Goal: Task Accomplishment & Management: Complete application form

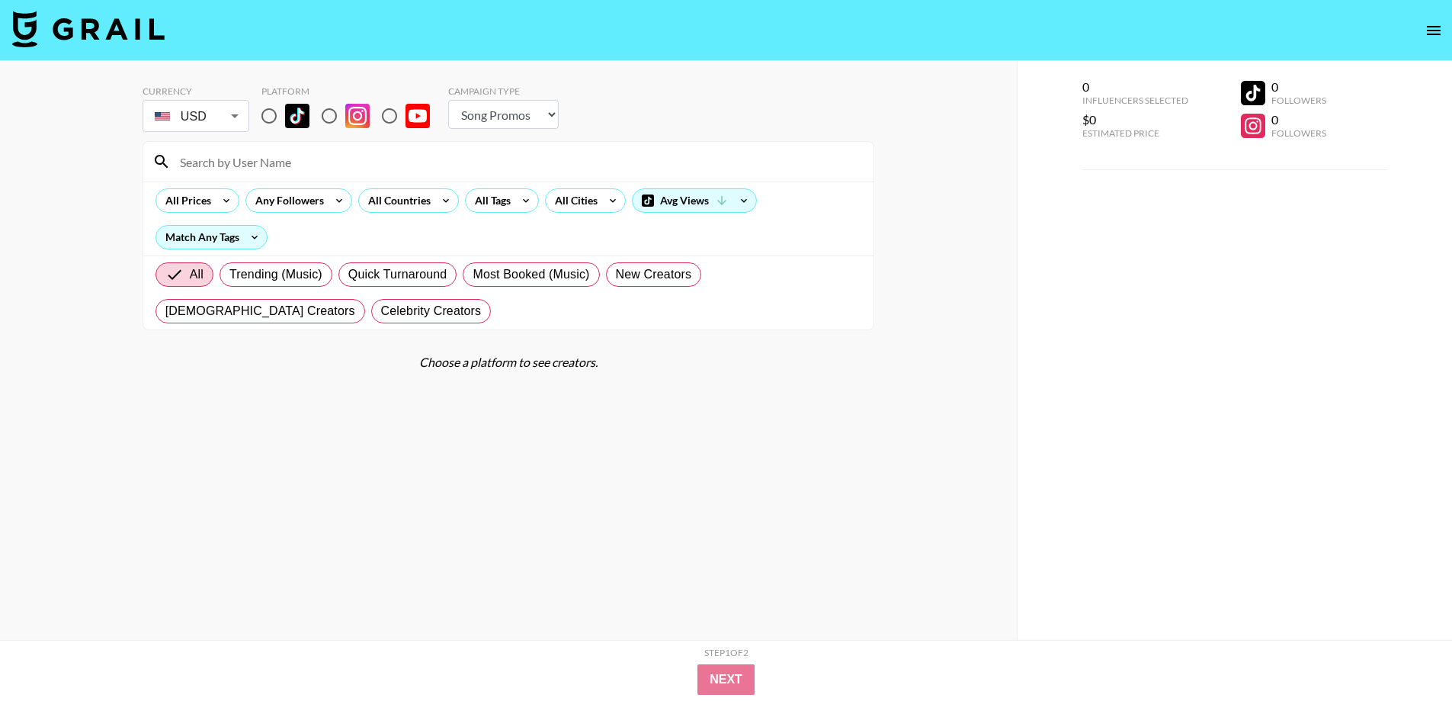
select select "Song"
click at [272, 119] on input "radio" at bounding box center [269, 116] width 32 height 32
radio input "true"
click at [406, 199] on div "All Countries" at bounding box center [396, 200] width 75 height 23
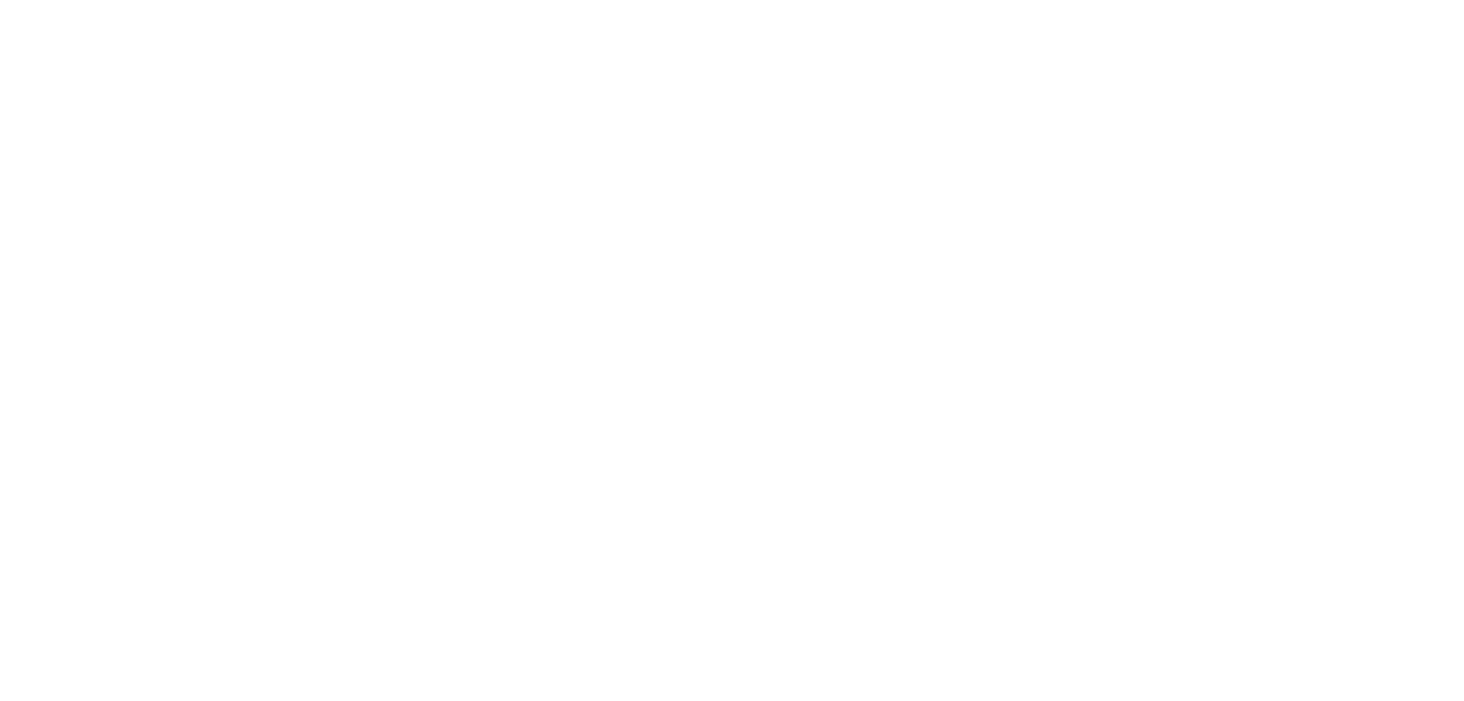
select select "Song"
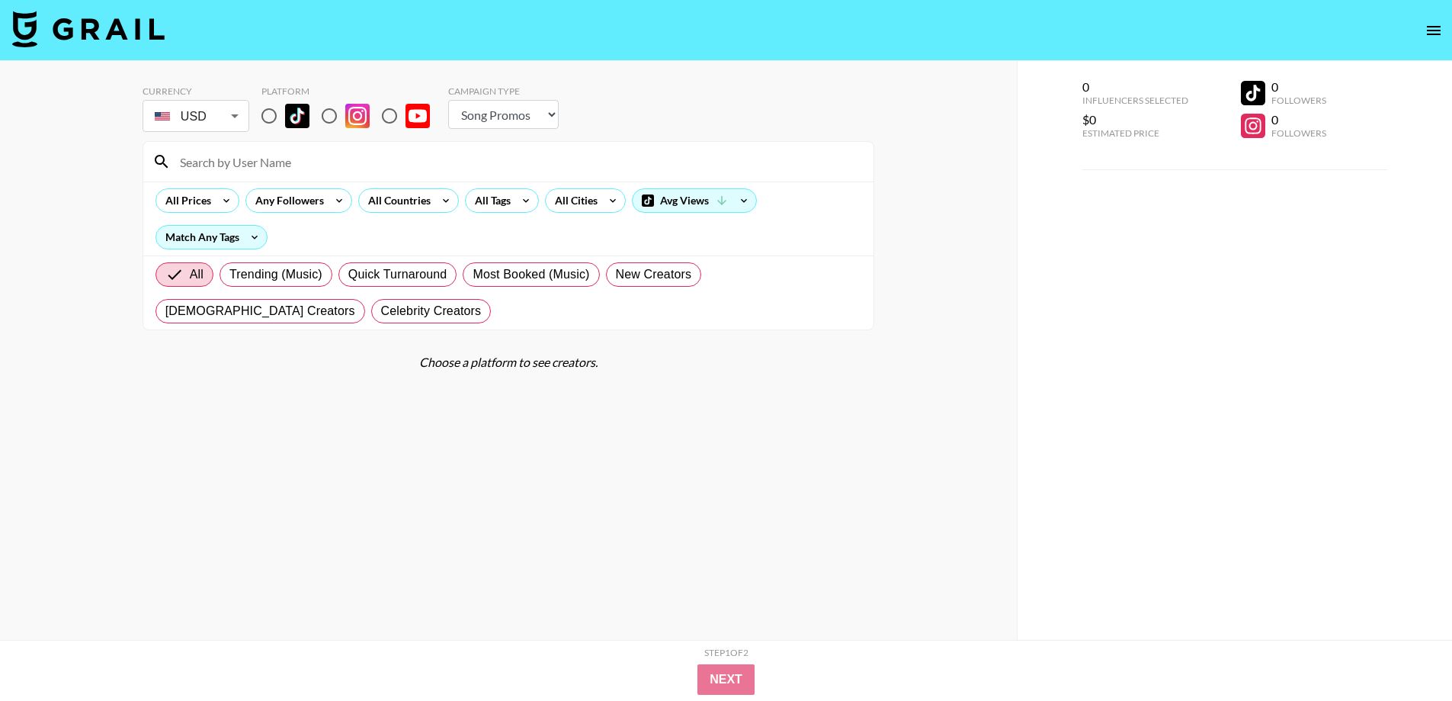
click at [260, 117] on input "radio" at bounding box center [269, 116] width 32 height 32
radio input "true"
click at [273, 117] on input "radio" at bounding box center [269, 116] width 32 height 32
click at [54, 210] on div "Currency USD USD ​ Platform Campaign Type Choose Type... Song Promos Brand Prom…" at bounding box center [508, 381] width 1017 height 640
click at [271, 142] on div at bounding box center [508, 162] width 730 height 40
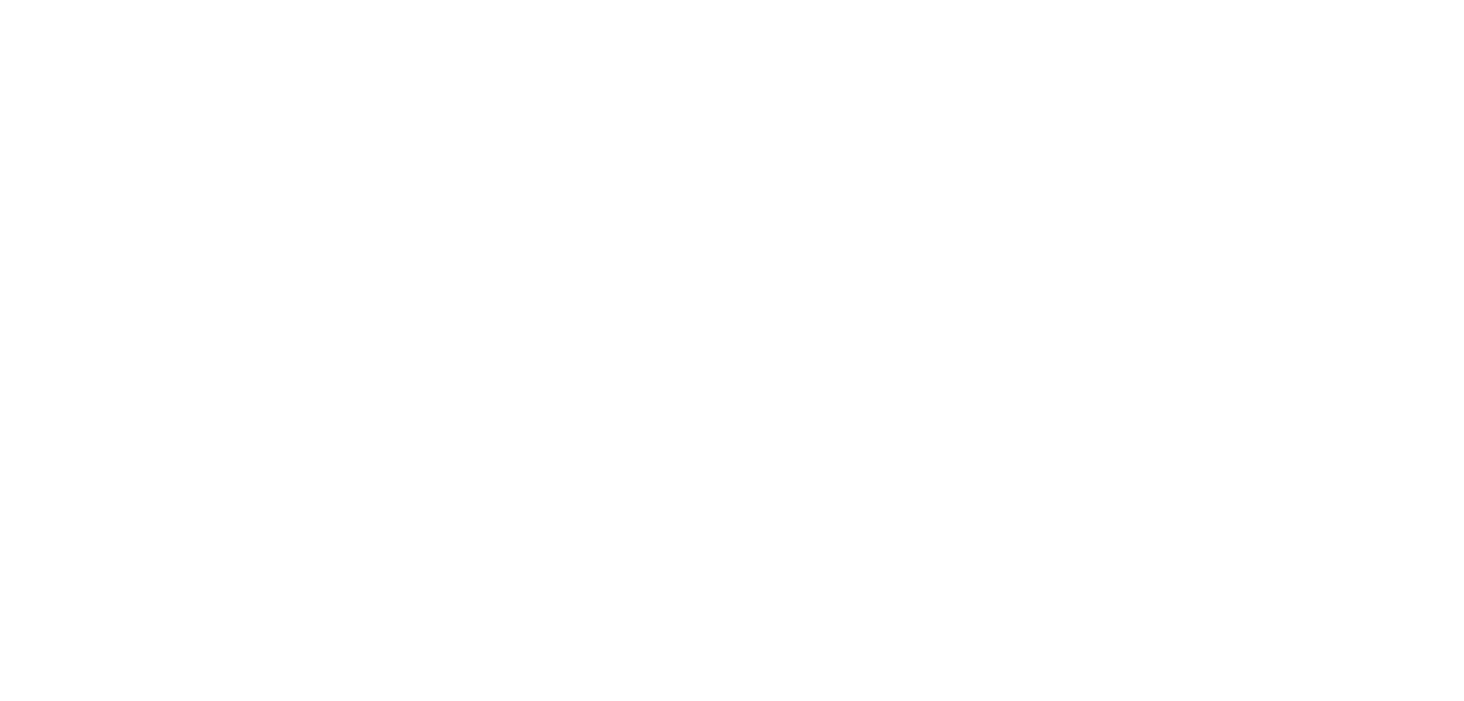
select select "Song"
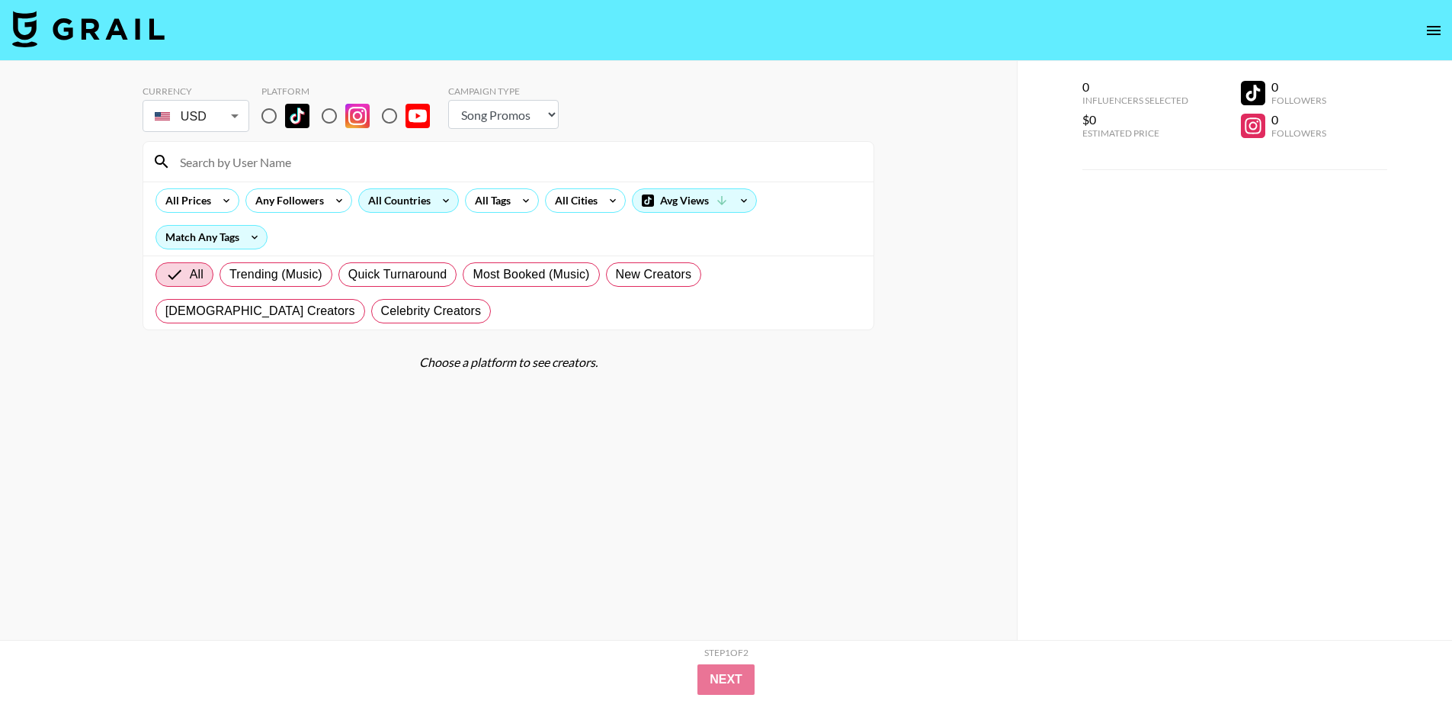
click at [438, 201] on icon at bounding box center [446, 200] width 24 height 23
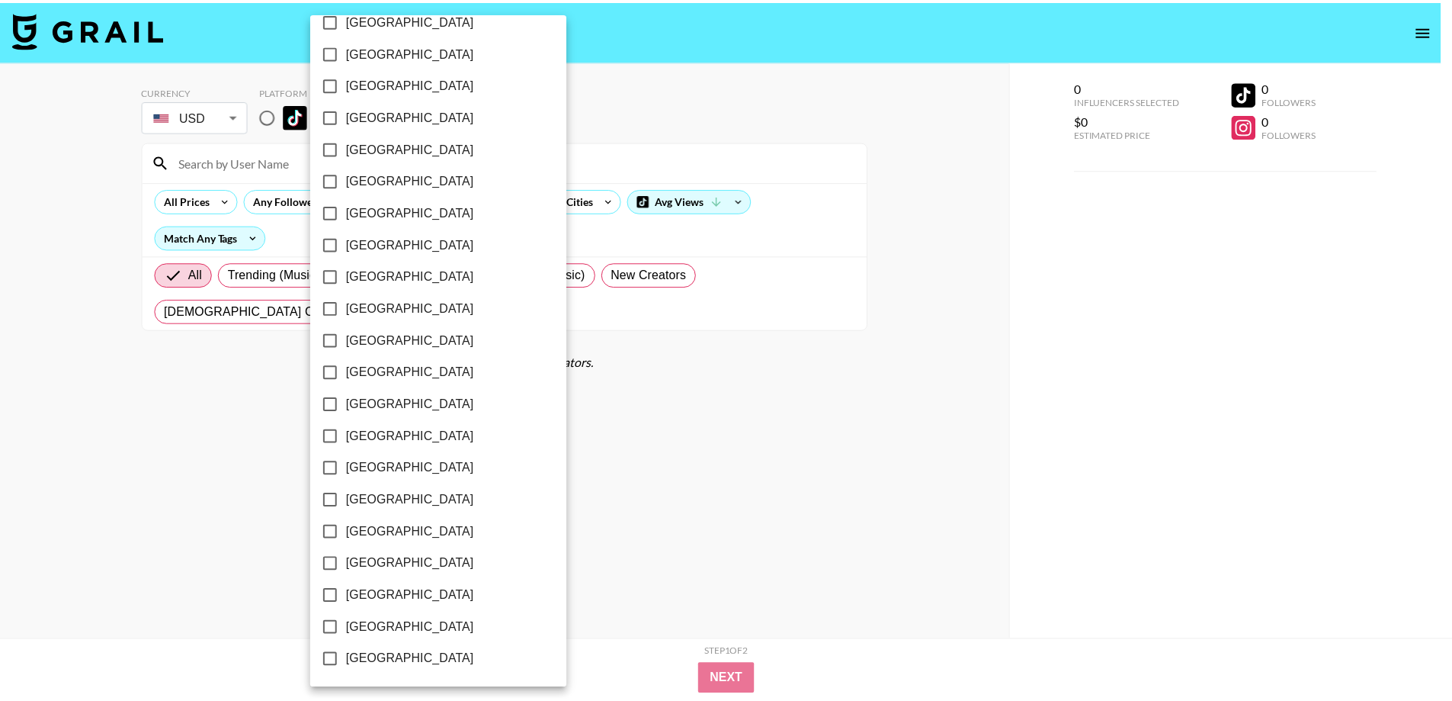
scroll to position [899, 0]
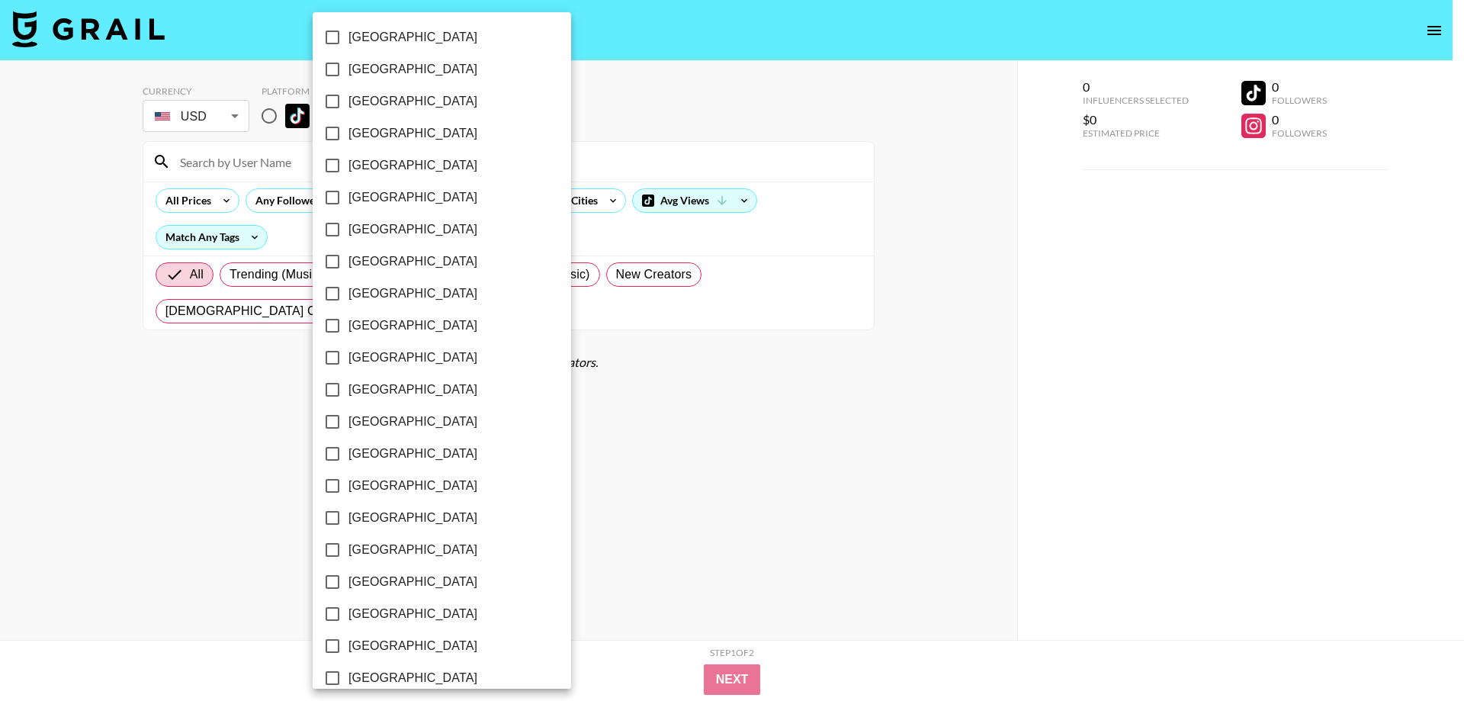
click at [358, 227] on span "Norway" at bounding box center [412, 229] width 129 height 18
click at [348, 227] on input "Norway" at bounding box center [332, 229] width 32 height 32
checkbox input "true"
click at [271, 117] on div at bounding box center [732, 350] width 1464 height 701
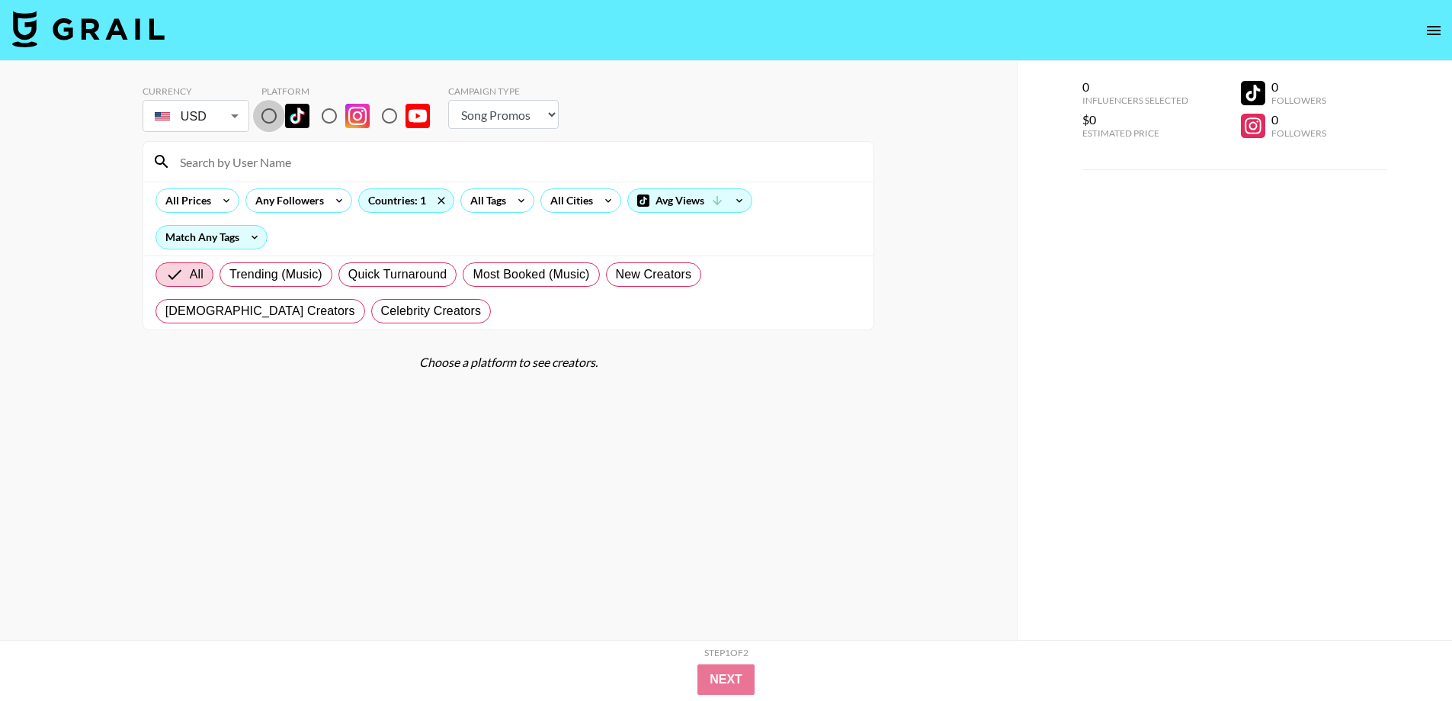
click at [272, 117] on input "radio" at bounding box center [269, 116] width 32 height 32
radio input "true"
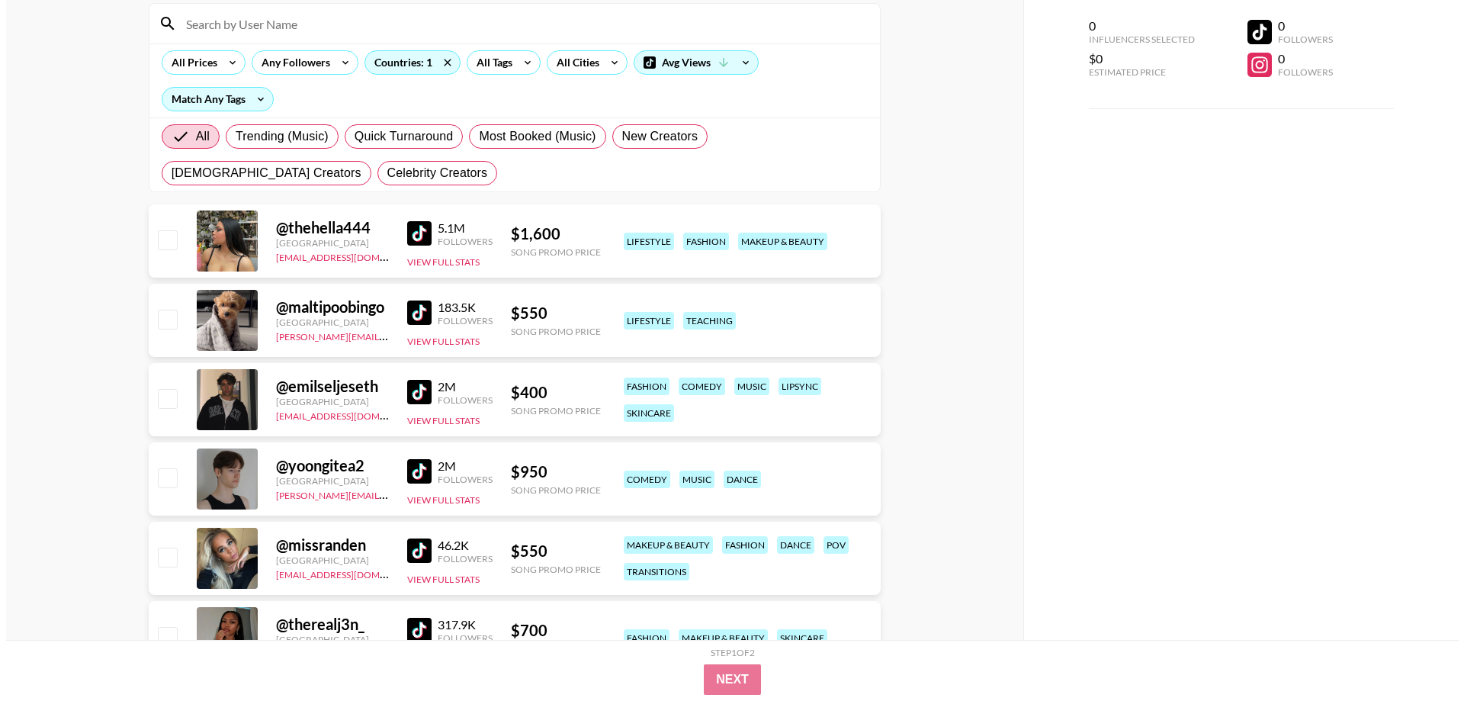
scroll to position [0, 0]
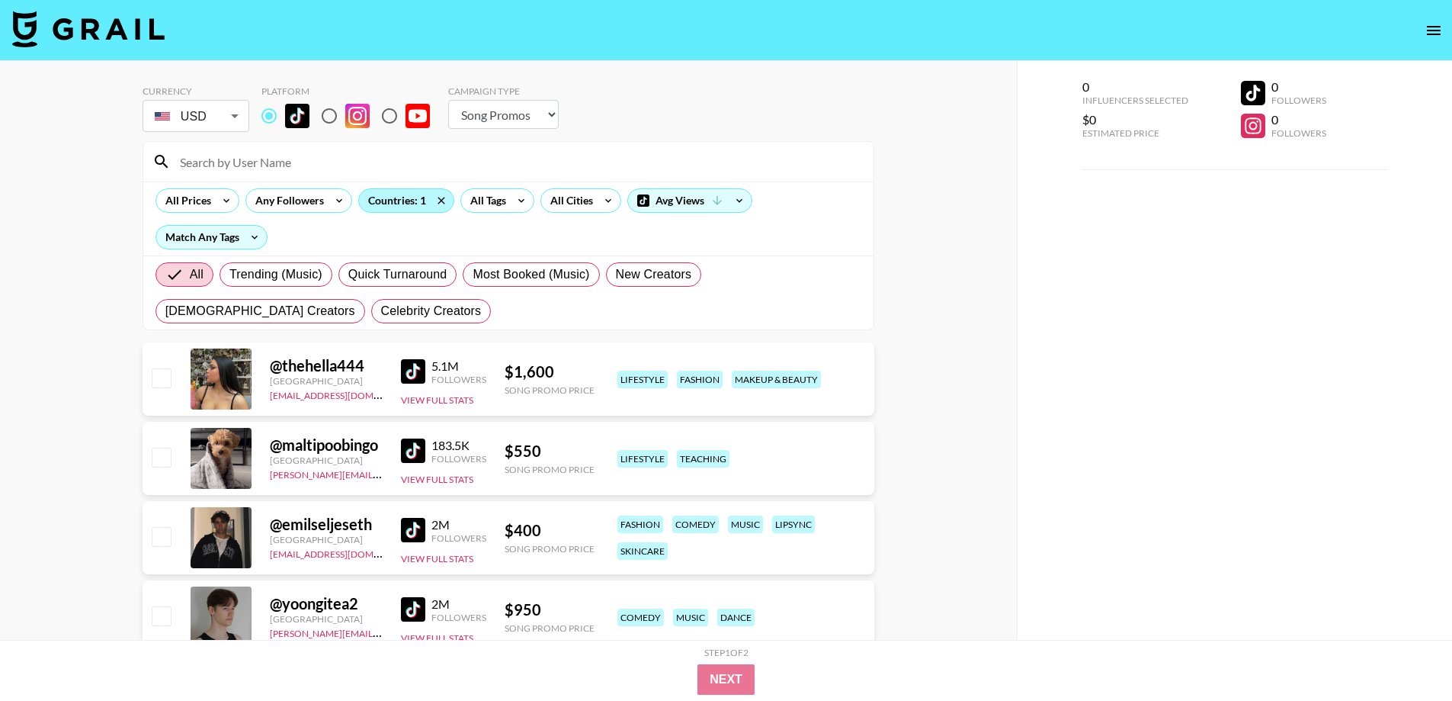
click at [419, 195] on div "Countries: 1" at bounding box center [406, 200] width 95 height 23
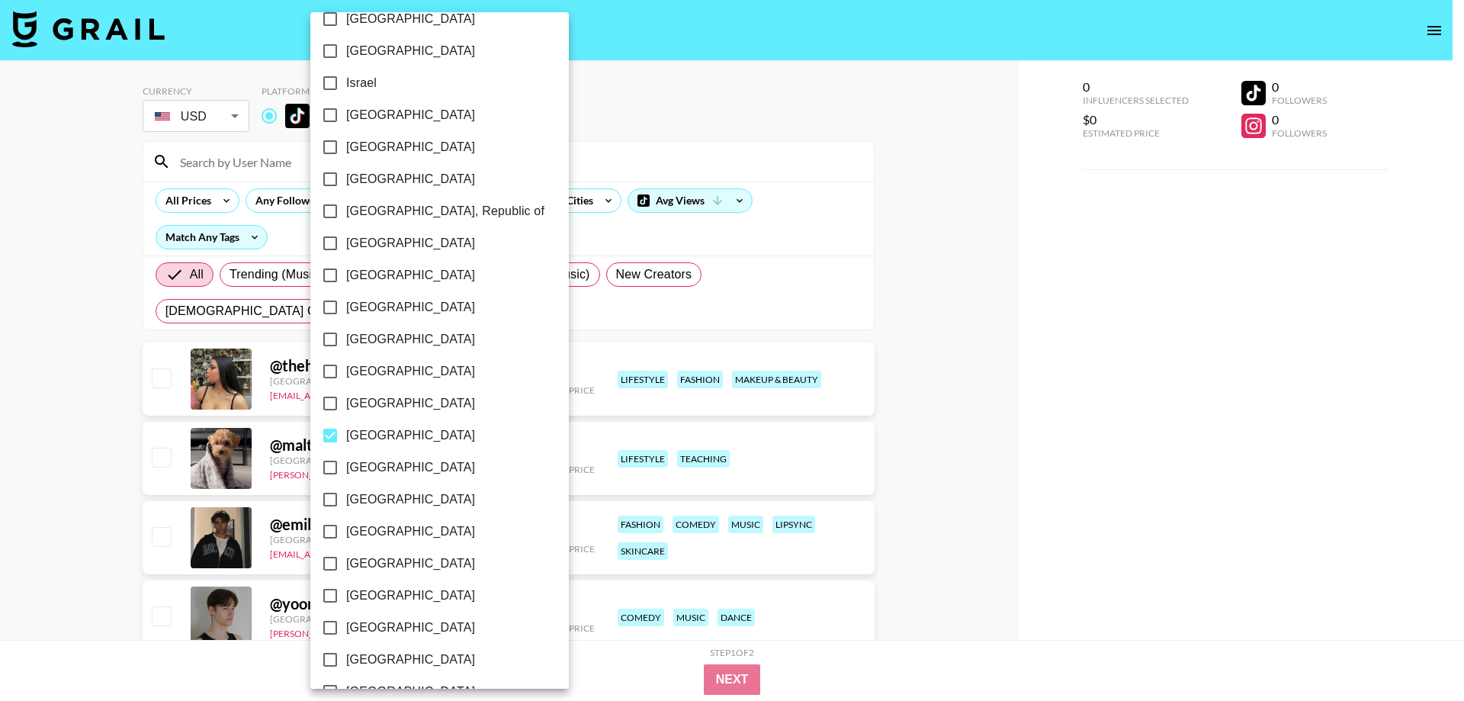
click at [341, 434] on input "Norway" at bounding box center [330, 435] width 32 height 32
checkbox input "false"
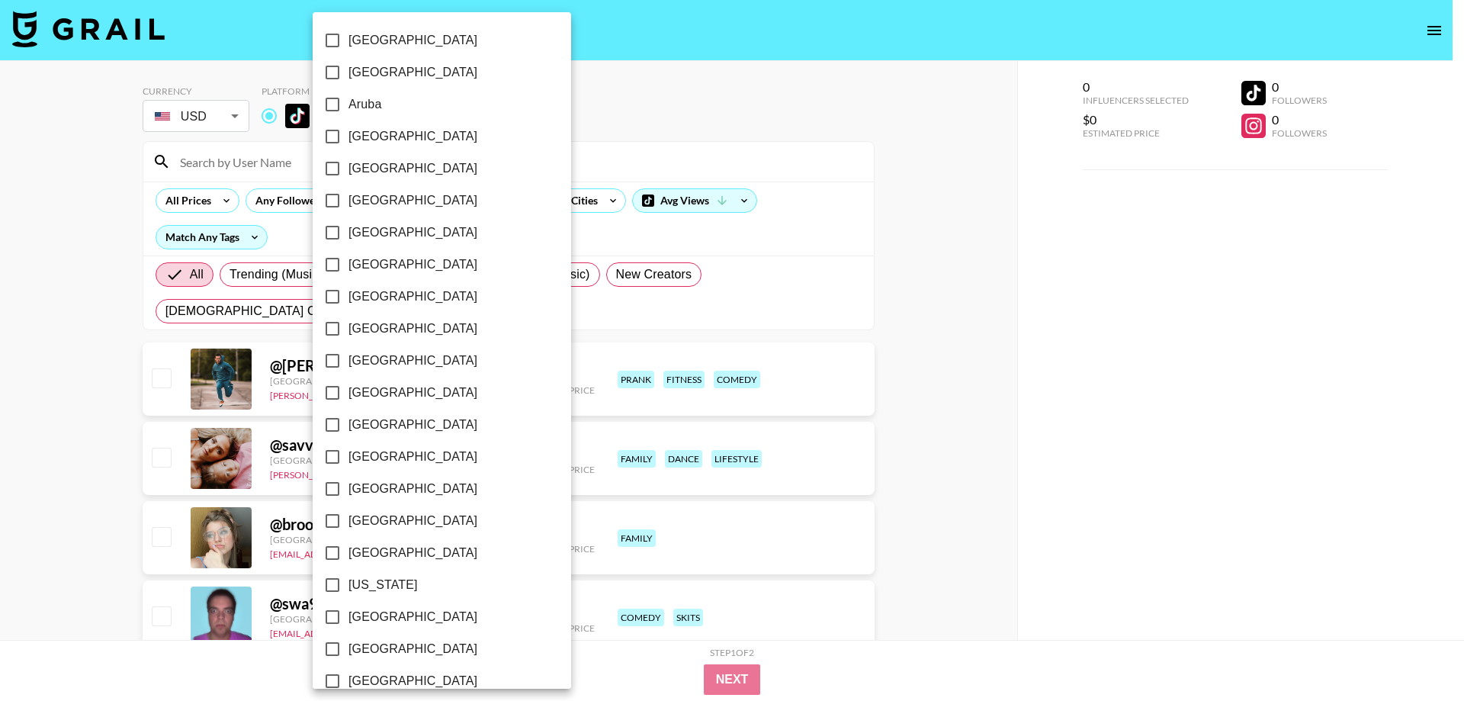
click at [365, 457] on span "Denmark" at bounding box center [412, 456] width 129 height 18
click at [348, 457] on input "Denmark" at bounding box center [332, 457] width 32 height 32
checkbox input "true"
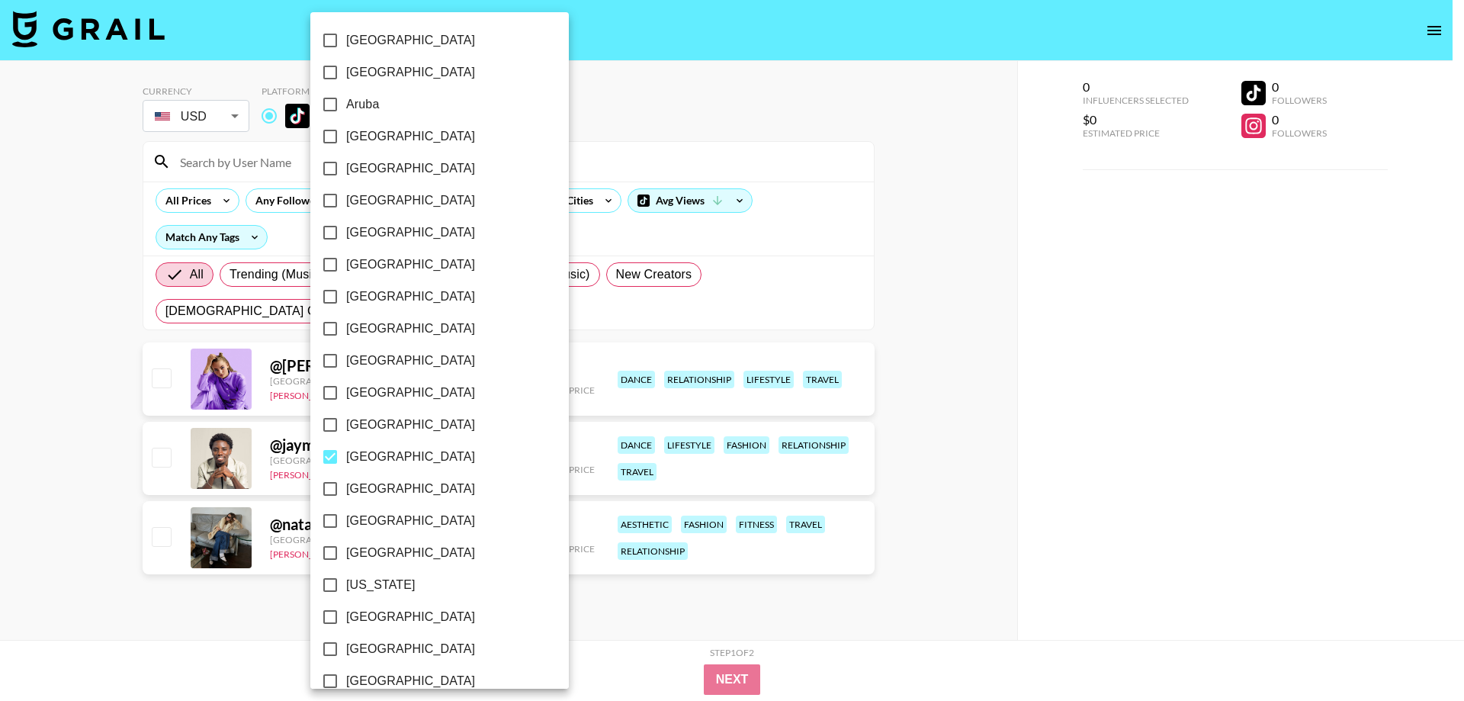
click at [21, 473] on div at bounding box center [732, 350] width 1464 height 701
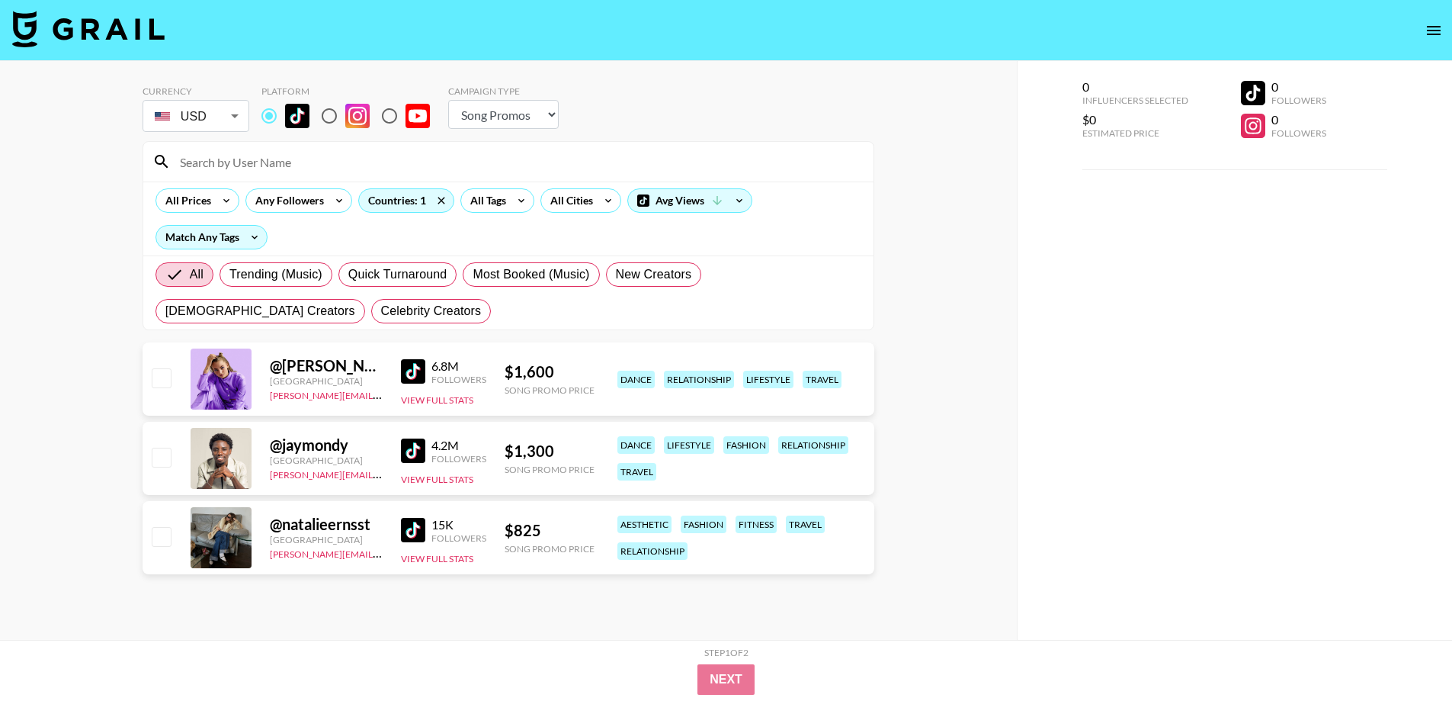
click at [406, 444] on img at bounding box center [413, 450] width 24 height 24
click at [420, 530] on img at bounding box center [413, 530] width 24 height 24
